Goal: Information Seeking & Learning: Learn about a topic

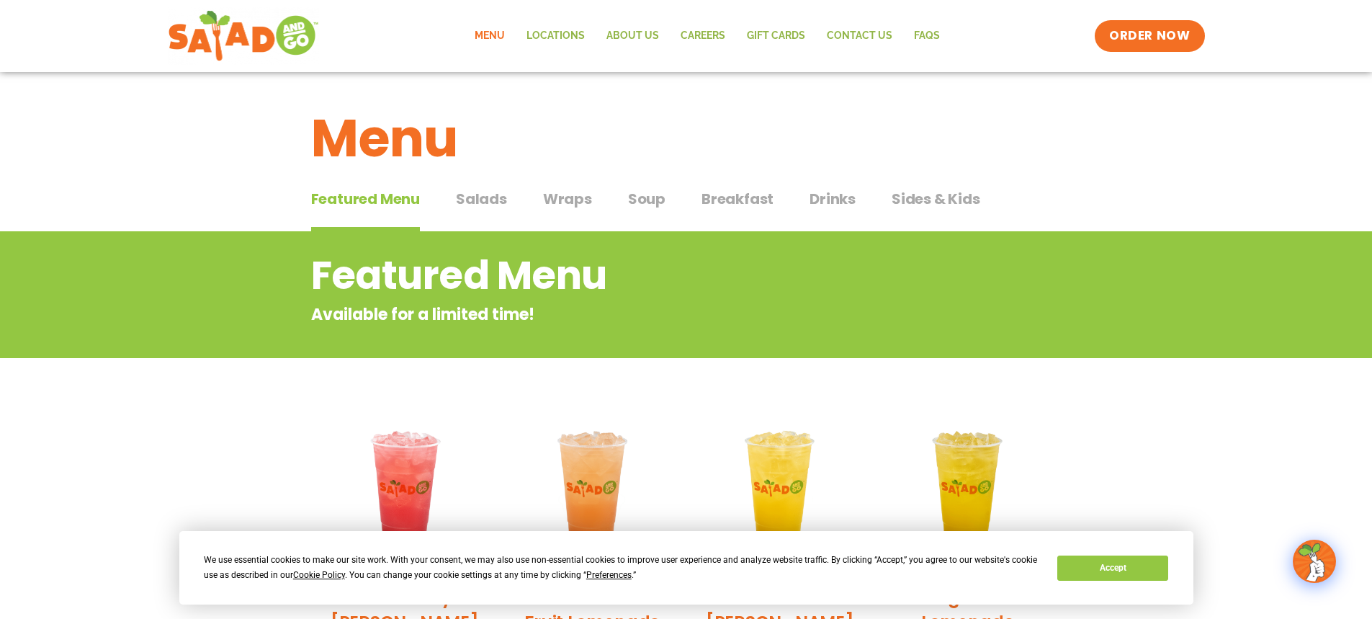
click at [475, 194] on span "Salads" at bounding box center [481, 199] width 51 height 22
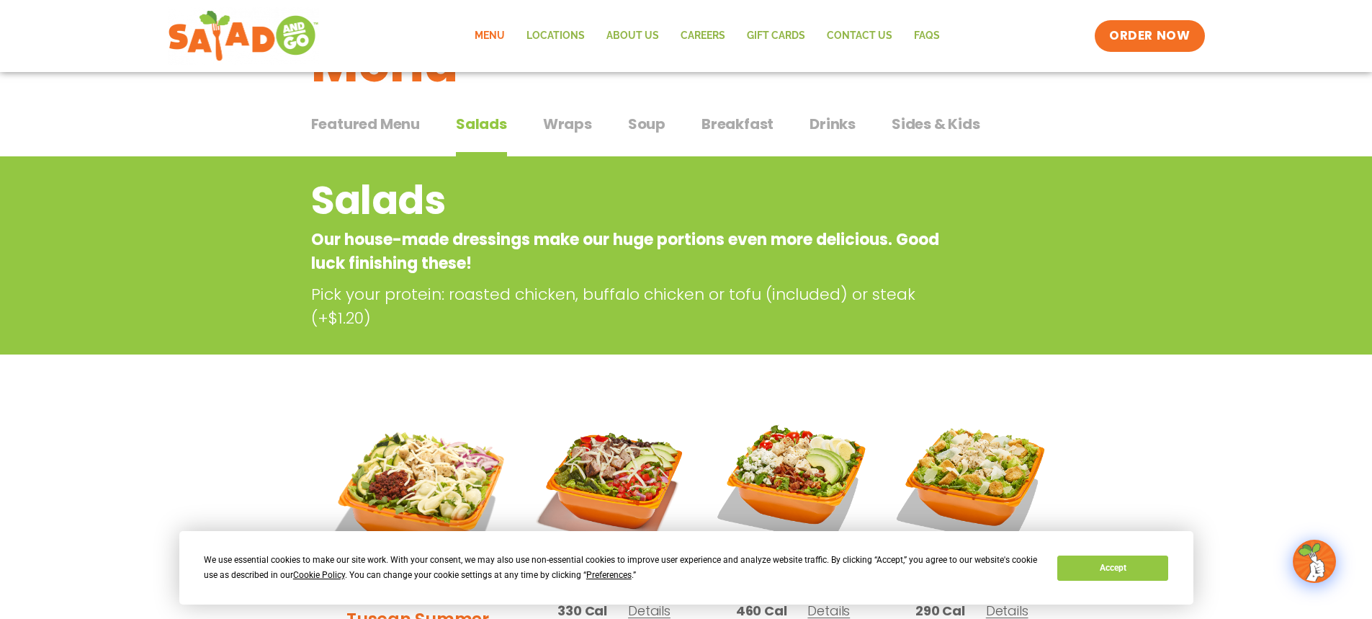
scroll to position [37, 0]
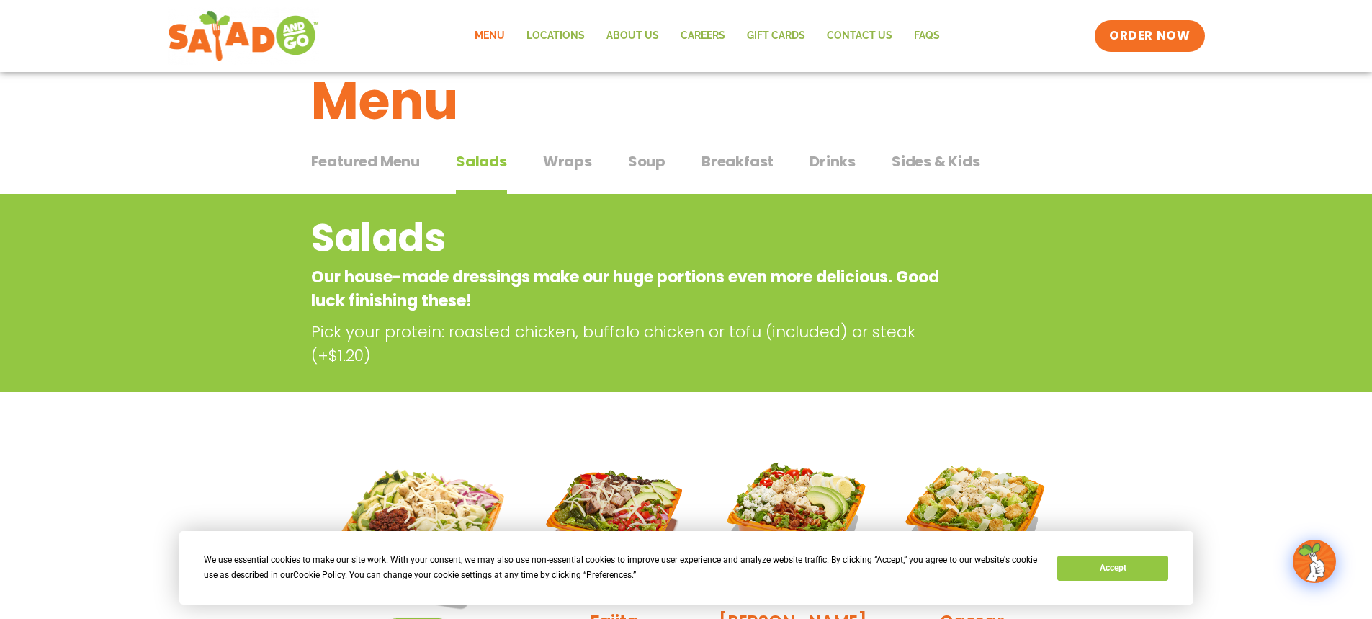
click at [565, 162] on span "Wraps" at bounding box center [567, 162] width 49 height 22
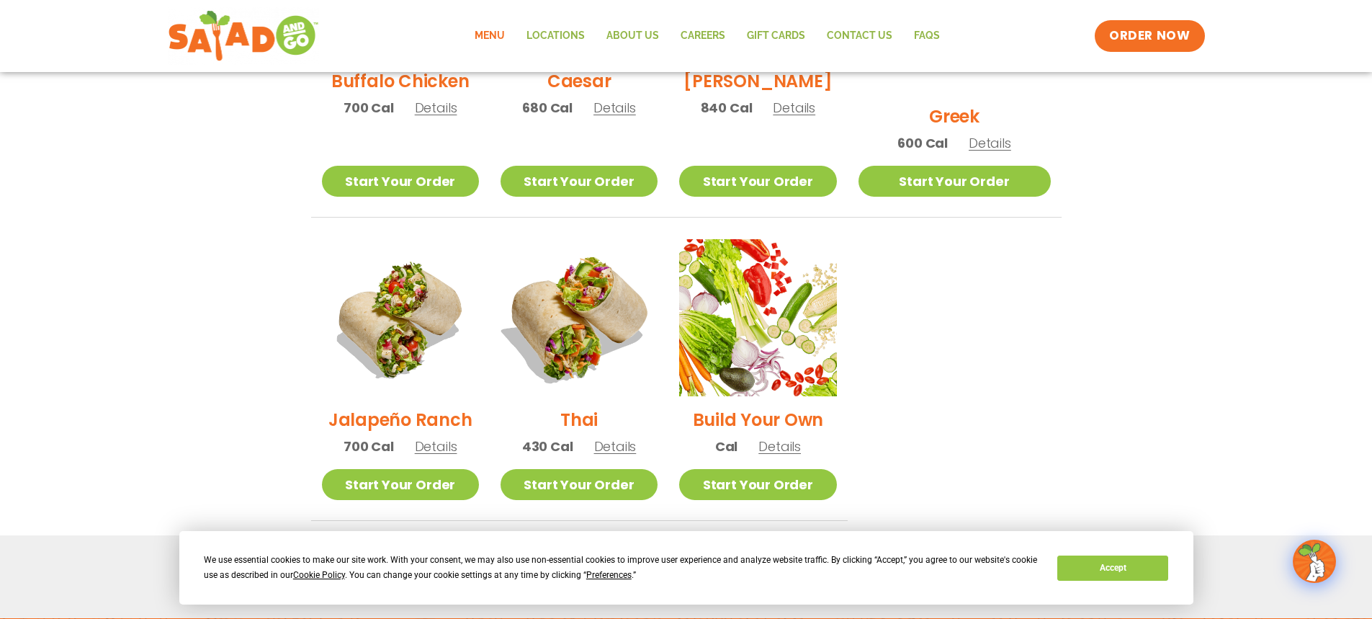
scroll to position [902, 0]
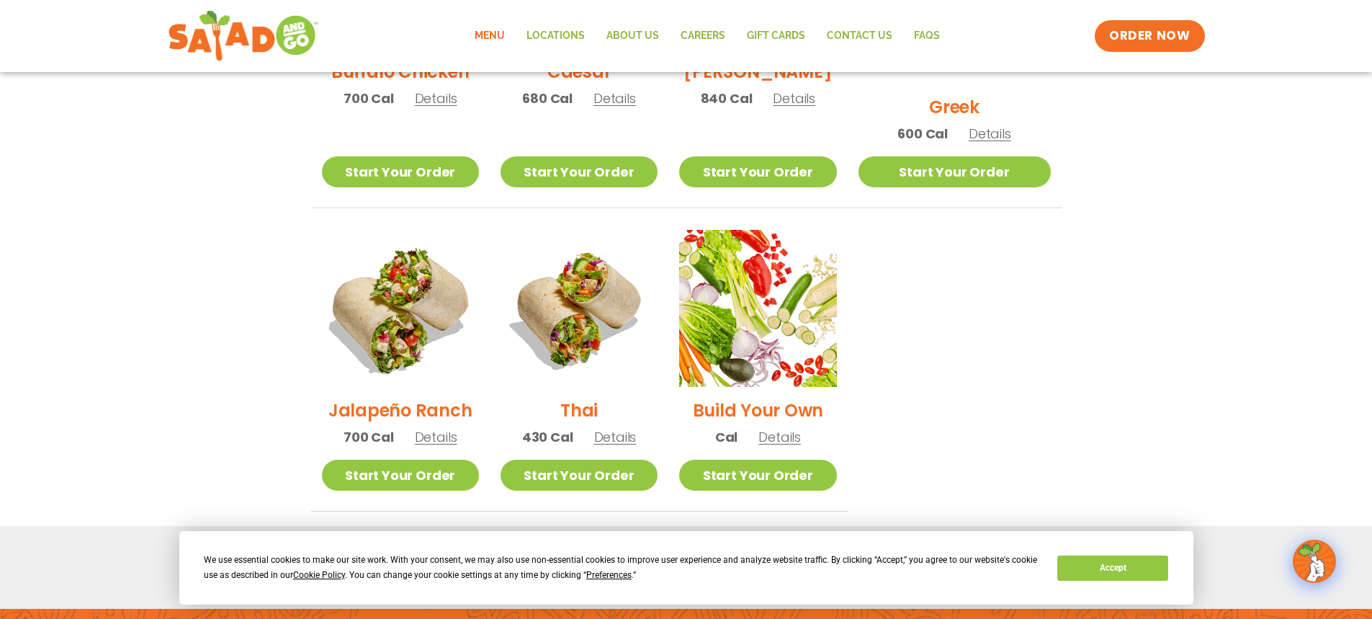
click at [414, 265] on img at bounding box center [400, 308] width 184 height 184
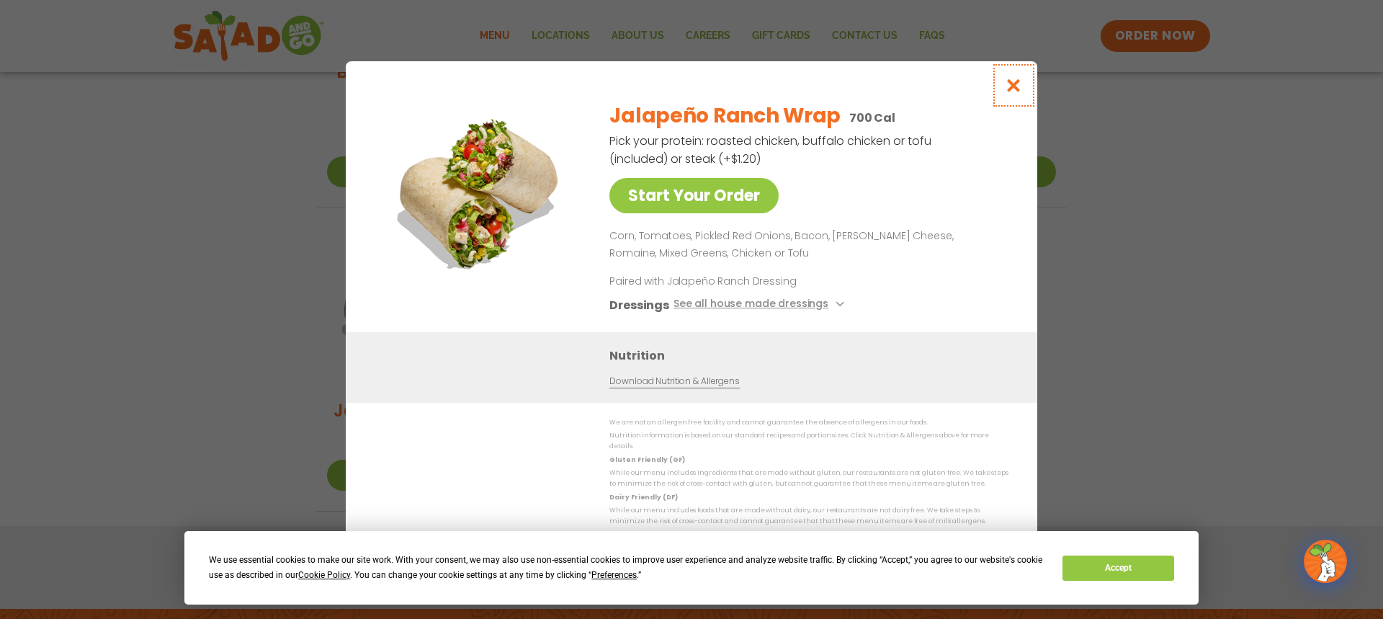
click at [1008, 89] on icon "Close modal" at bounding box center [1014, 85] width 18 height 15
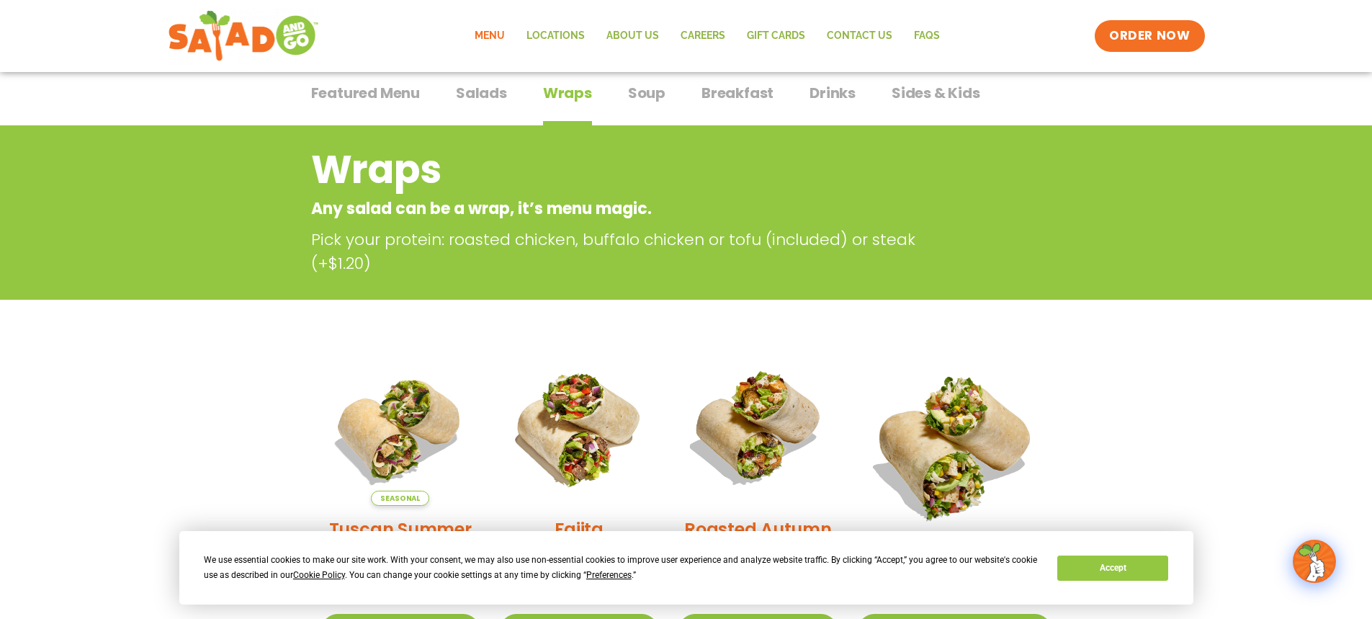
scroll to position [0, 0]
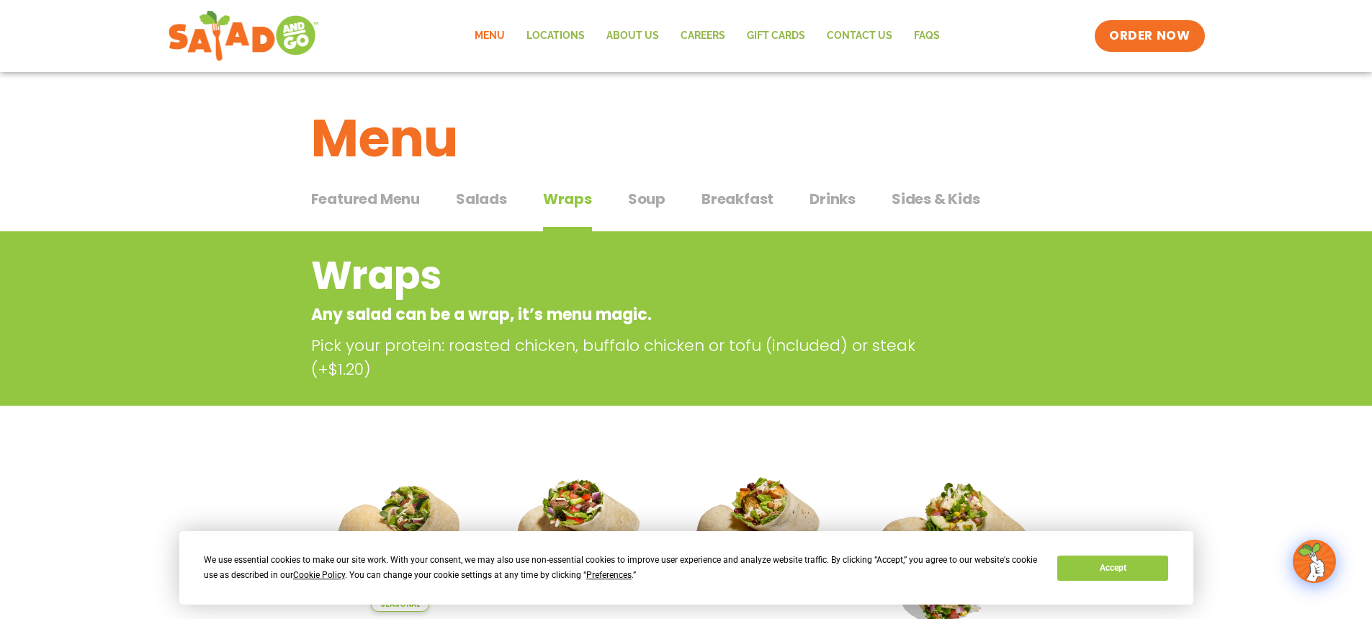
click at [474, 201] on span "Salads" at bounding box center [481, 199] width 51 height 22
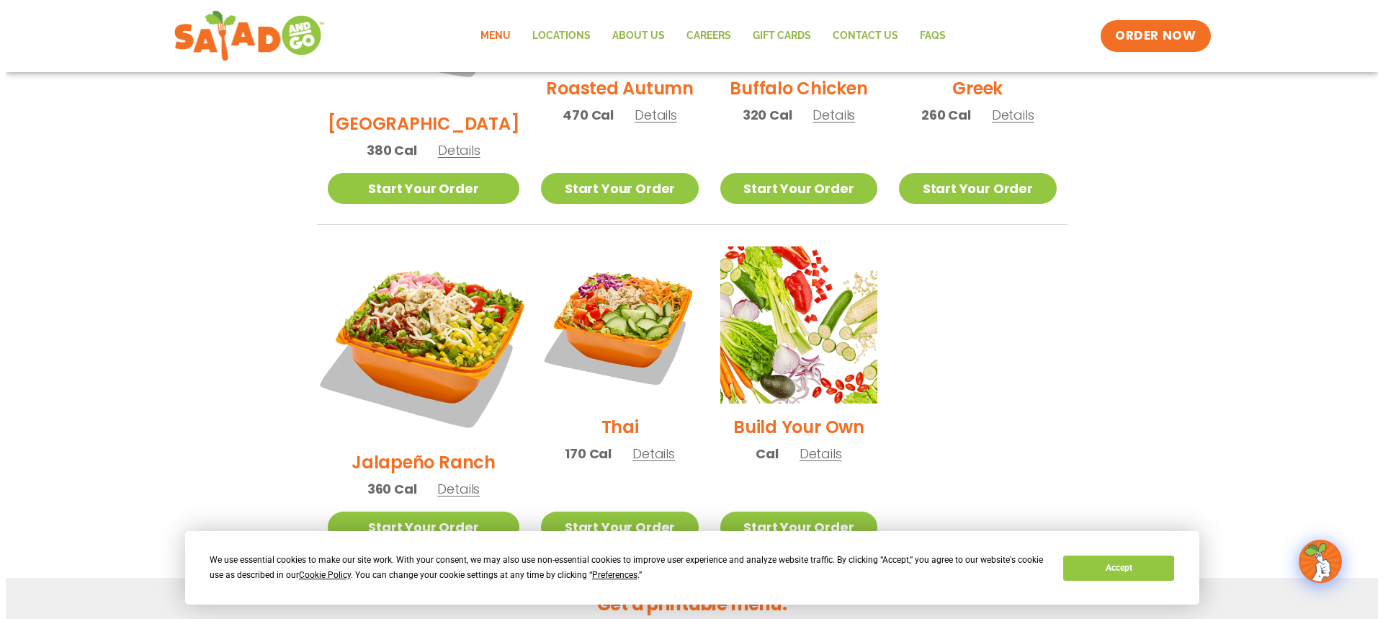
scroll to position [936, 0]
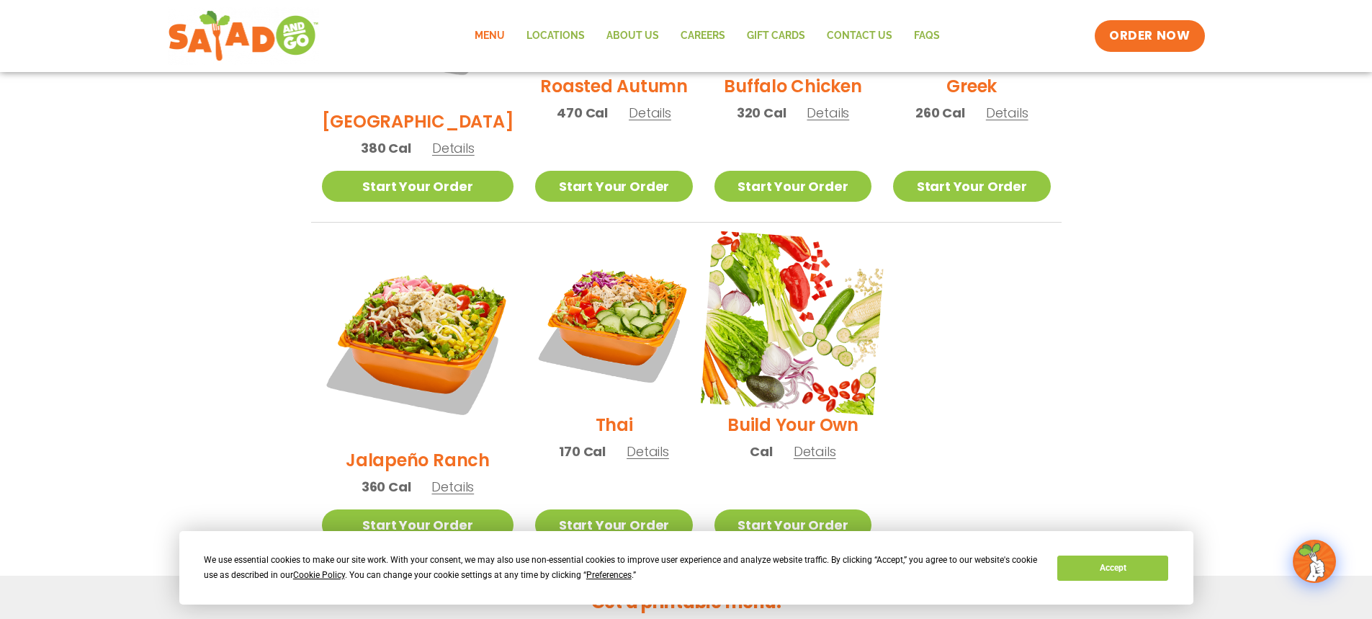
click at [796, 336] on img at bounding box center [793, 322] width 184 height 184
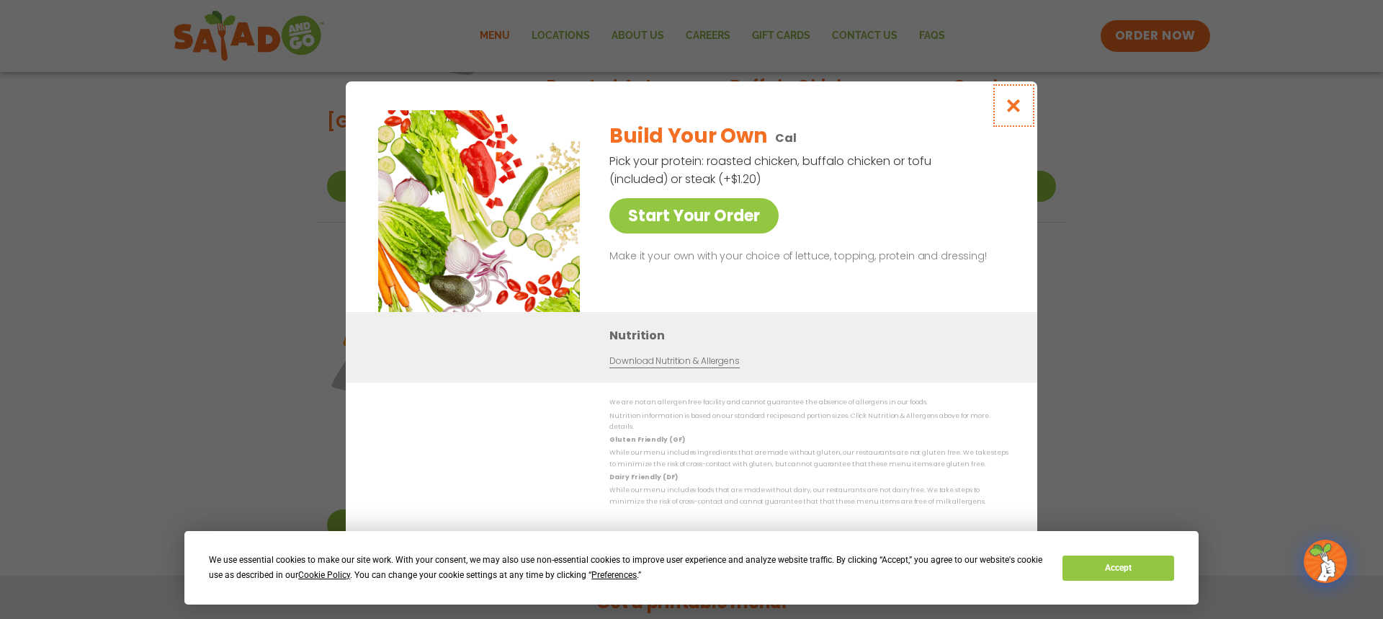
click at [1016, 113] on icon "Close modal" at bounding box center [1014, 105] width 18 height 15
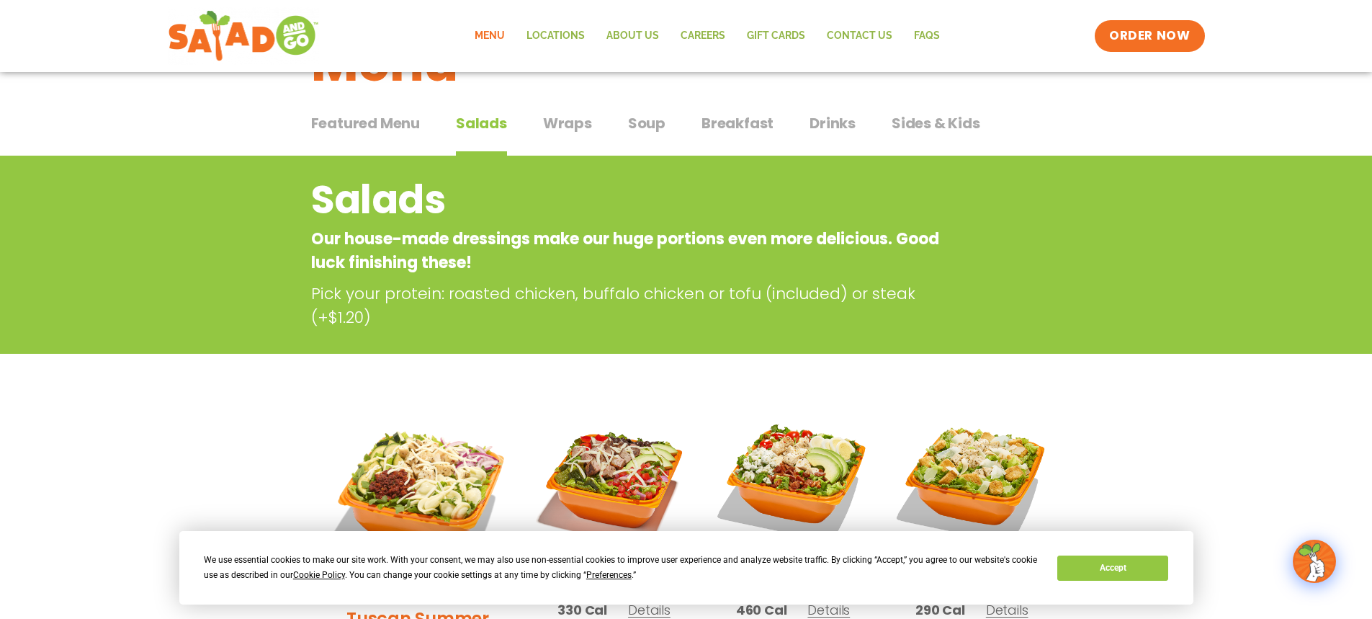
scroll to position [0, 0]
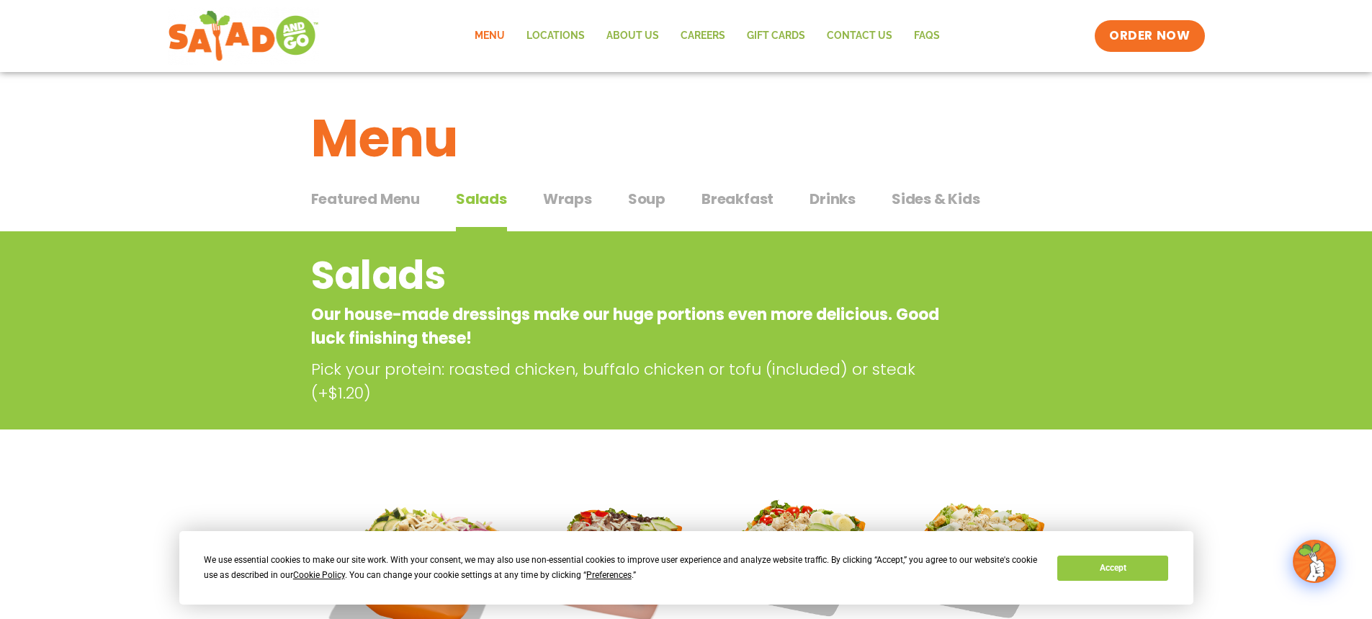
click at [344, 200] on span "Featured Menu" at bounding box center [365, 199] width 109 height 22
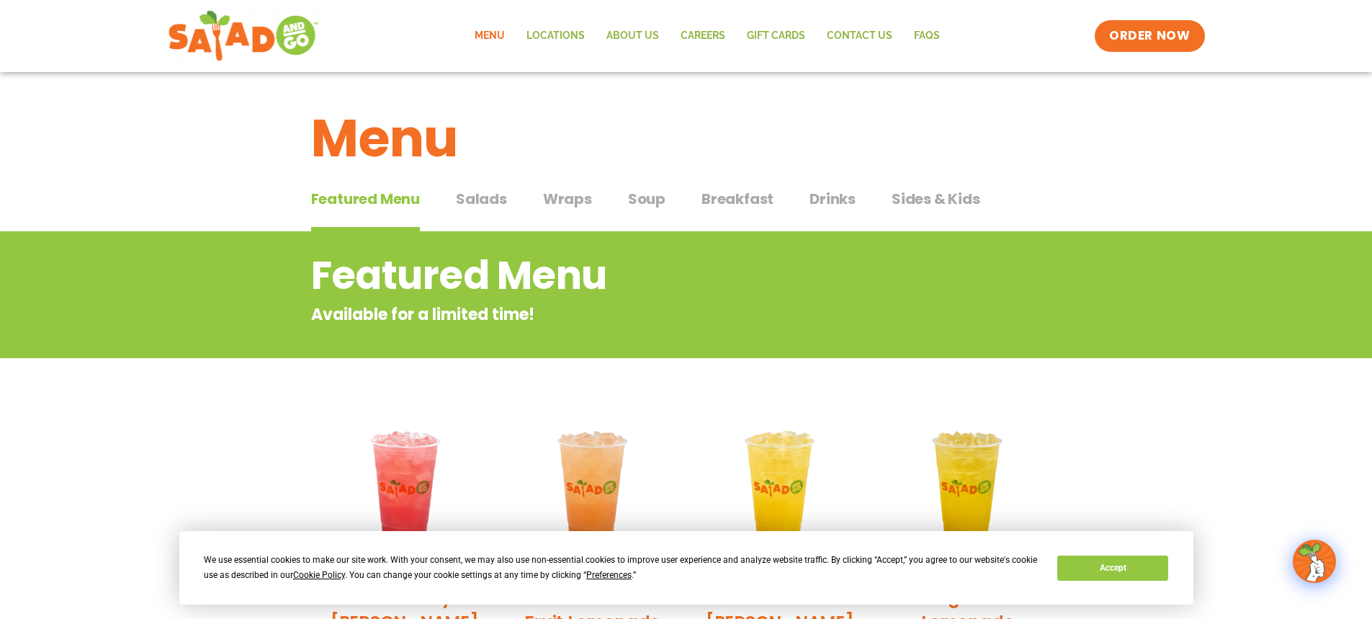
click at [648, 201] on span "Soup" at bounding box center [646, 199] width 37 height 22
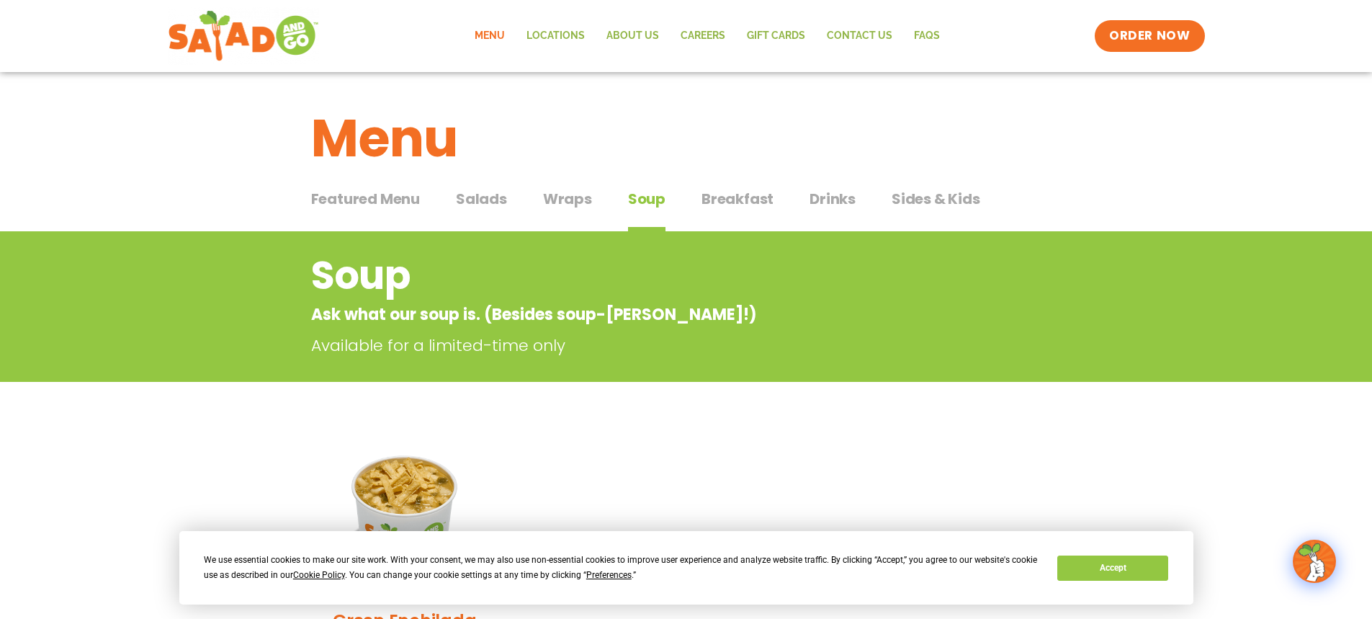
click at [486, 197] on span "Salads" at bounding box center [481, 199] width 51 height 22
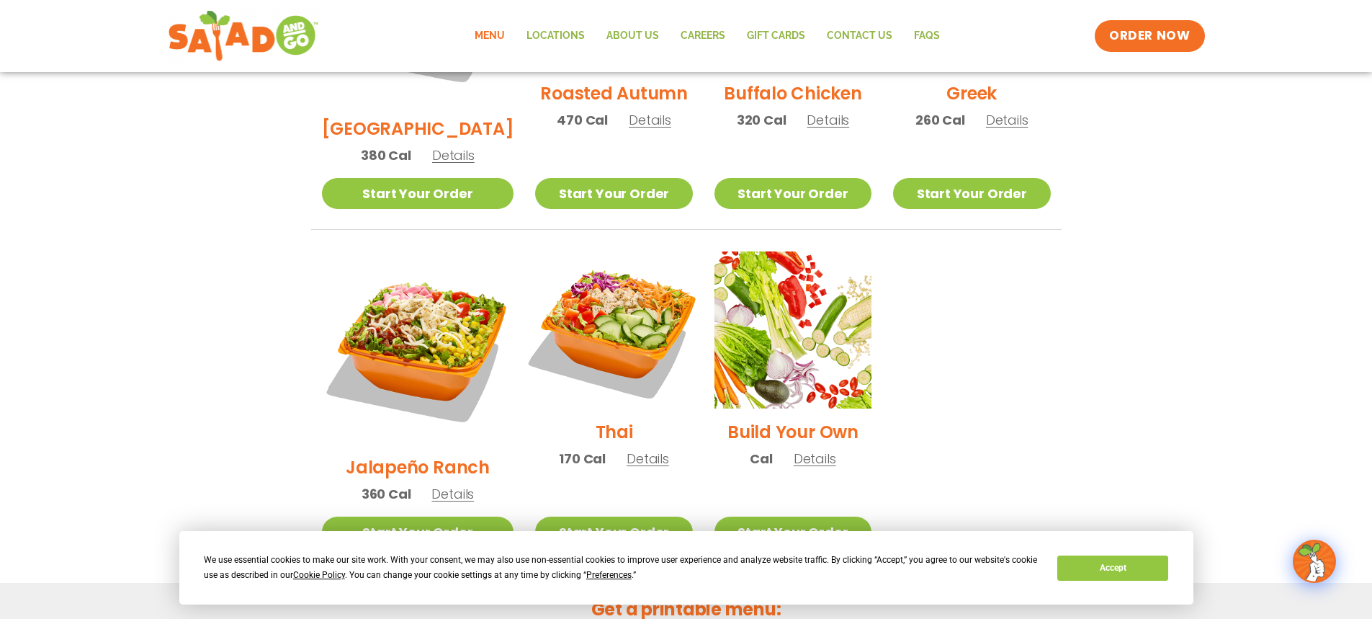
scroll to position [936, 0]
